Goal: Task Accomplishment & Management: Complete application form

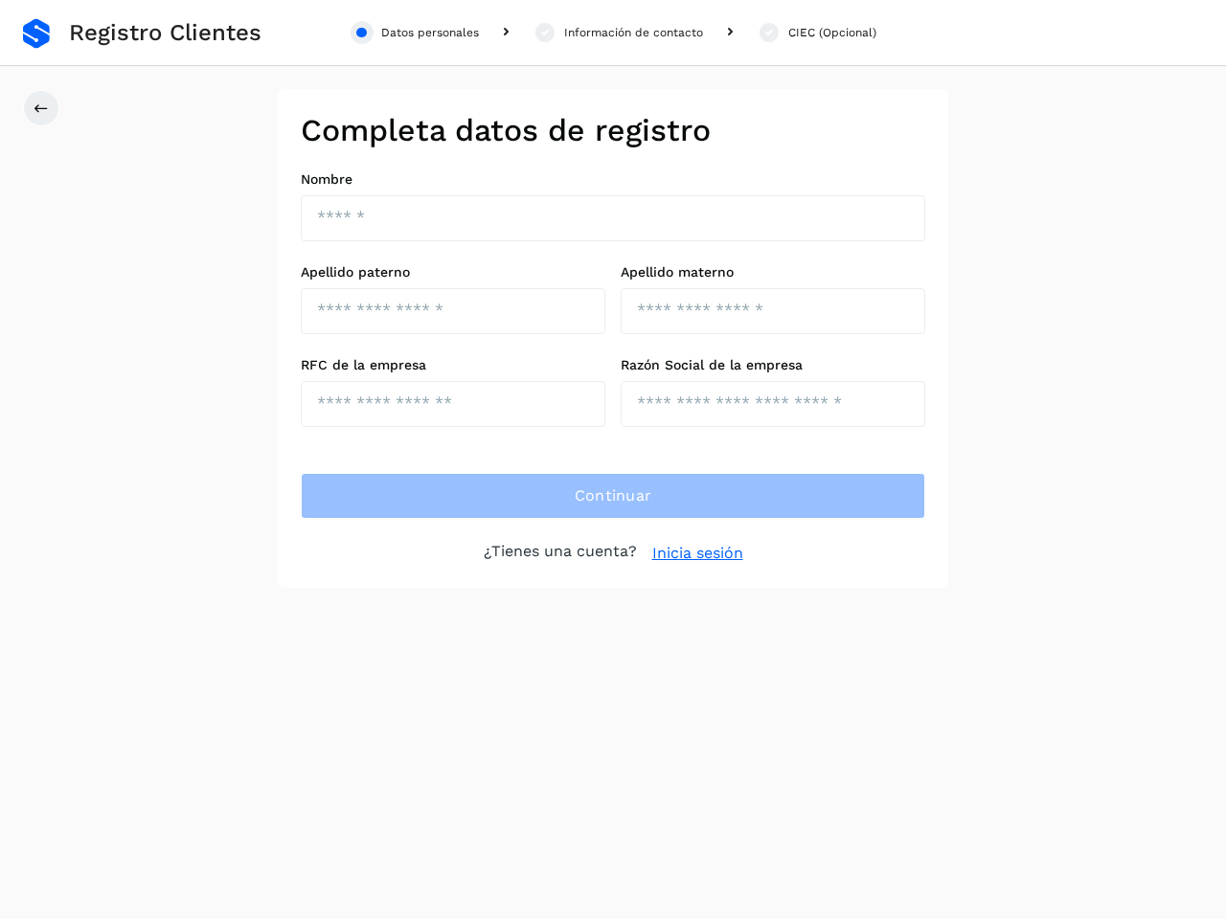
click at [415, 33] on div "Datos personales" at bounding box center [430, 32] width 98 height 17
click at [618, 33] on div "Información de contacto" at bounding box center [633, 32] width 139 height 17
click at [816, 33] on div "CIEC (Opcional)" at bounding box center [832, 32] width 88 height 17
click at [41, 108] on icon at bounding box center [41, 108] width 15 height 15
